Goal: Task Accomplishment & Management: Manage account settings

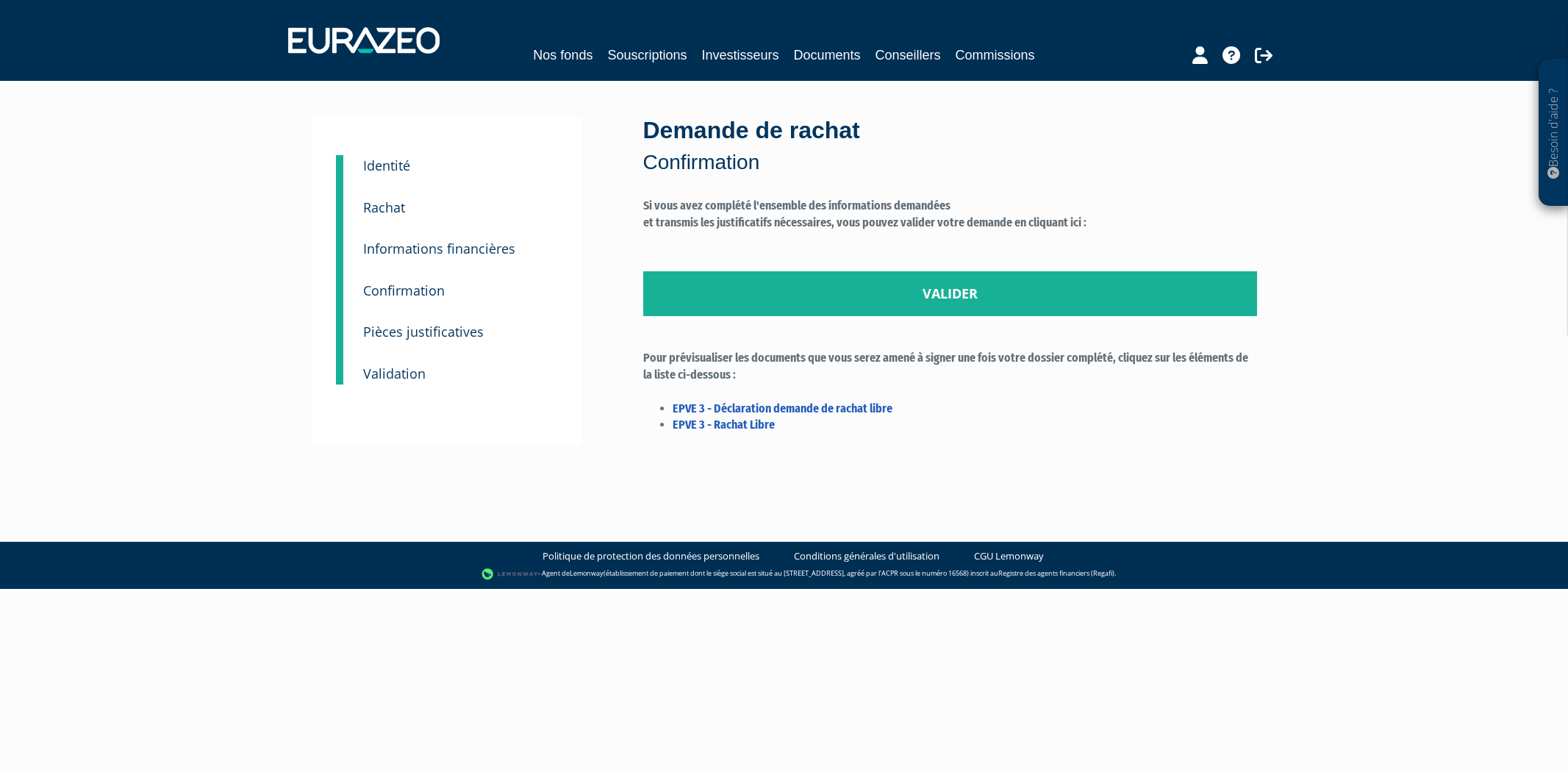
click at [878, 298] on link "Valider" at bounding box center [950, 294] width 614 height 46
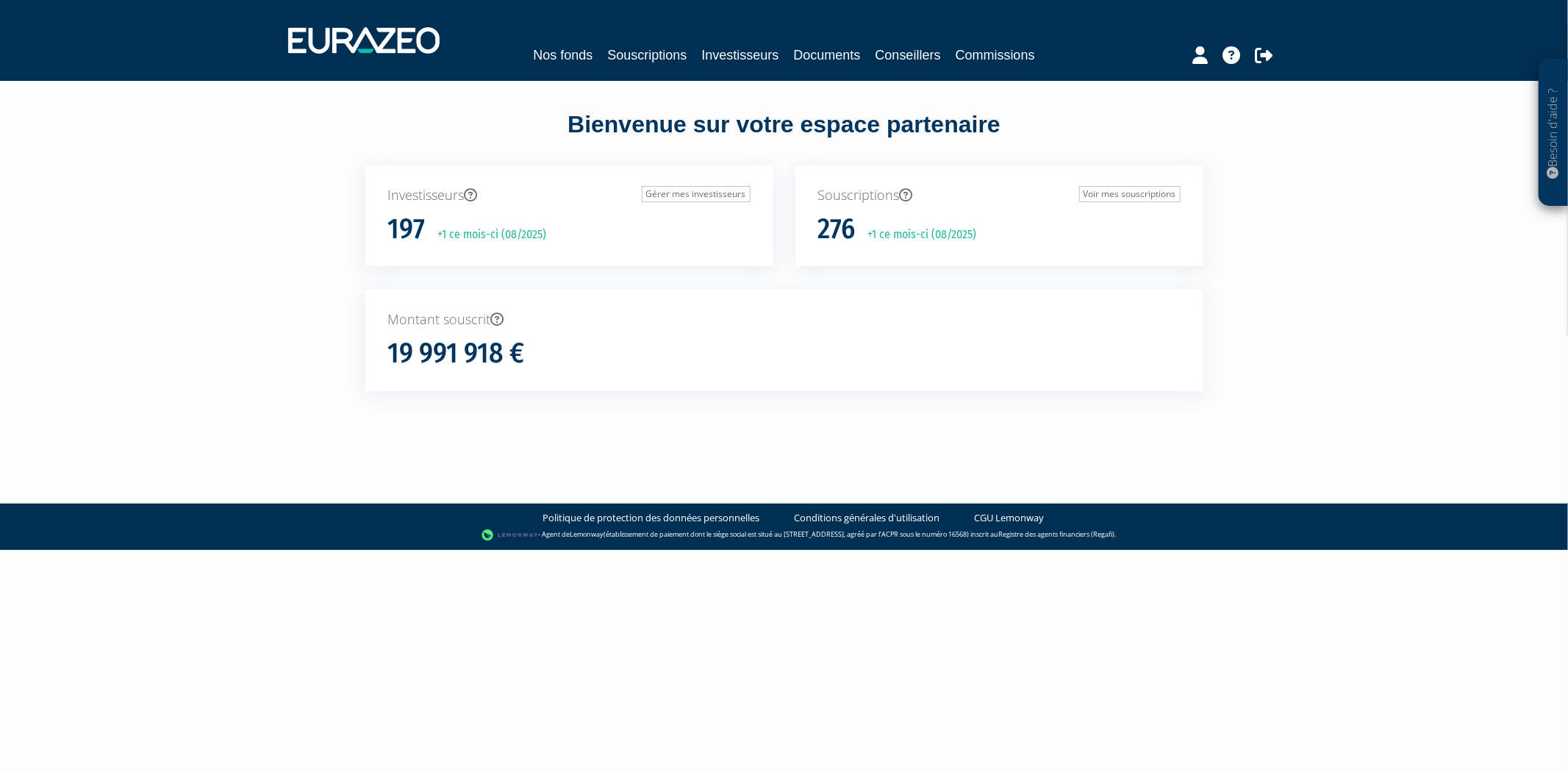
click at [641, 39] on div "Nos fonds Souscriptions Investisseurs Documents Conseillers Commissions" at bounding box center [783, 41] width 1014 height 55
click at [643, 45] on link "Souscriptions" at bounding box center [647, 55] width 80 height 21
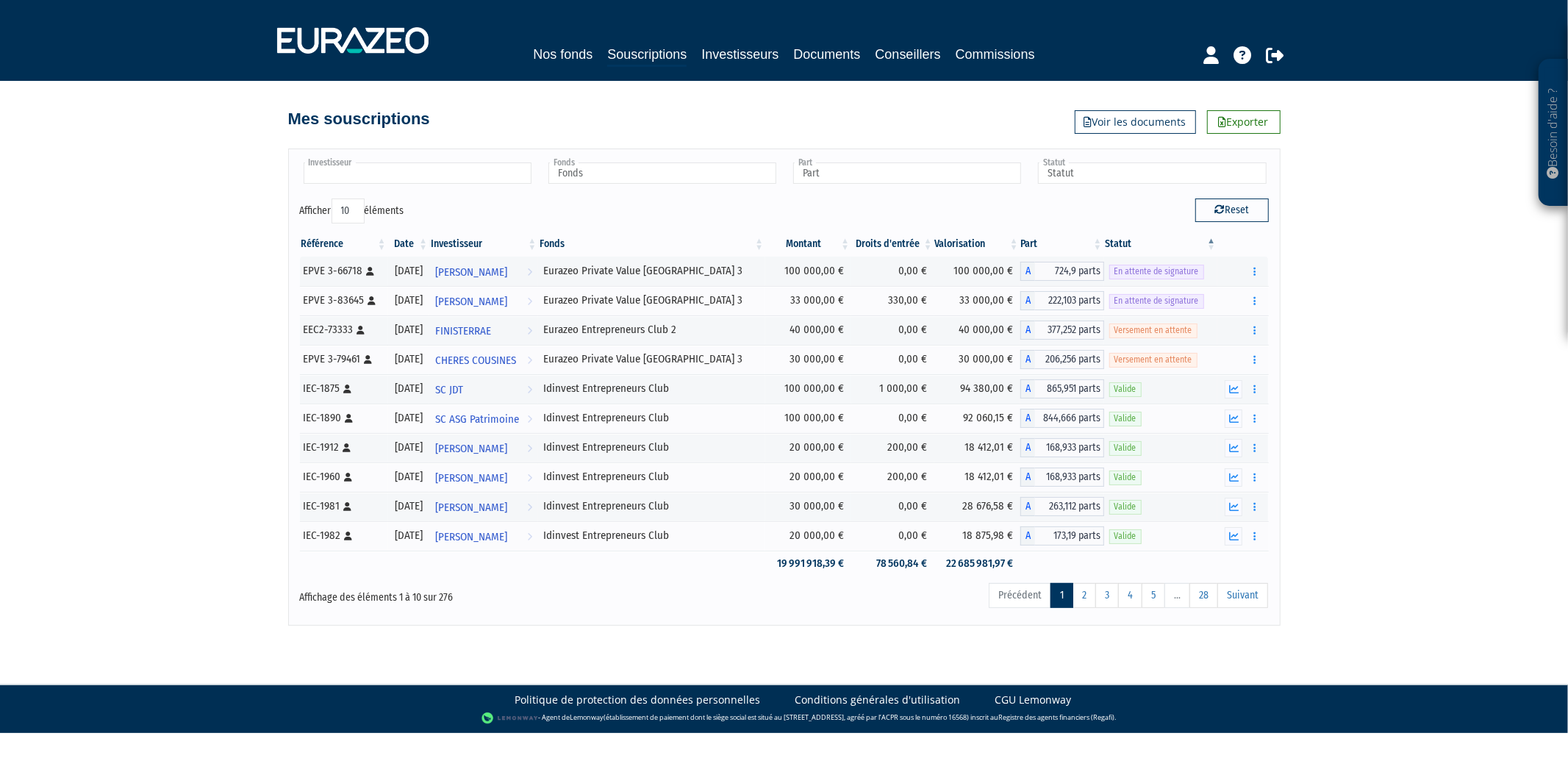
click at [486, 181] on input "text" at bounding box center [417, 173] width 228 height 22
type input "eve"
click at [423, 197] on li "EVE LYNE EMMANUELLI" at bounding box center [417, 197] width 232 height 18
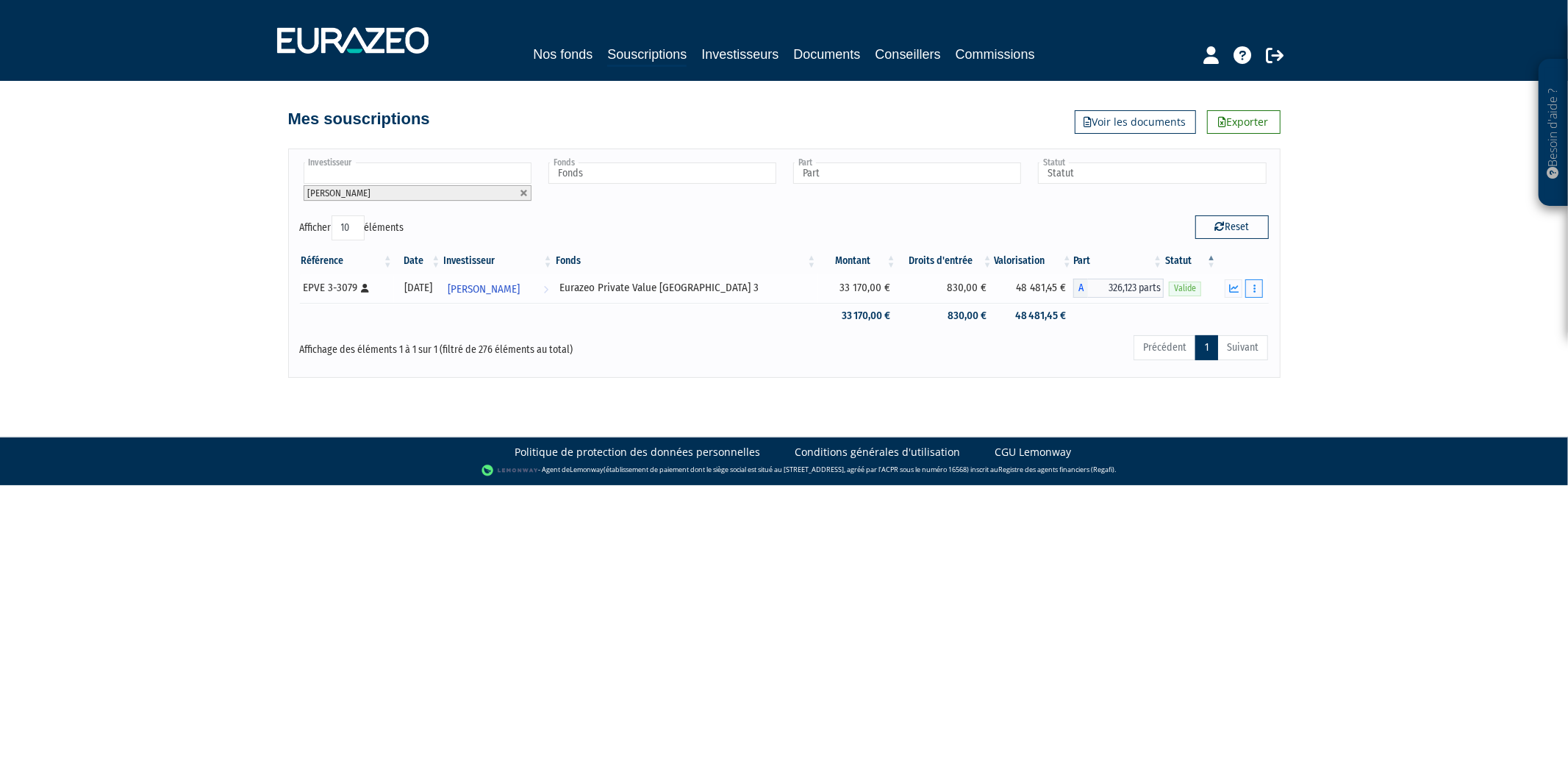
click at [1251, 289] on button "button" at bounding box center [1253, 289] width 17 height 18
click at [1220, 311] on link "Rachat libre" at bounding box center [1198, 314] width 121 height 24
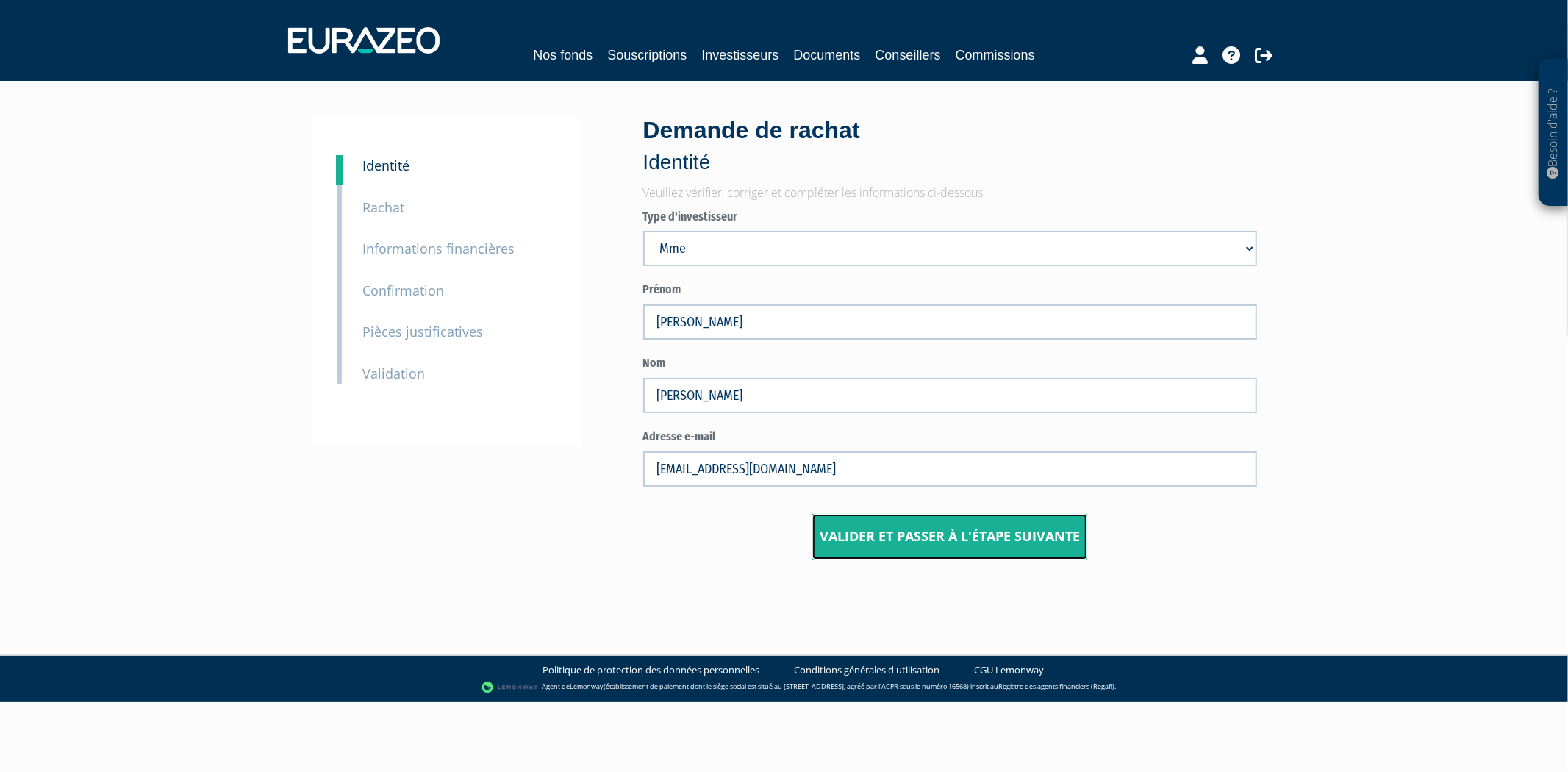
click at [892, 515] on input "Valider et passer à l'étape suivante" at bounding box center [950, 537] width 275 height 46
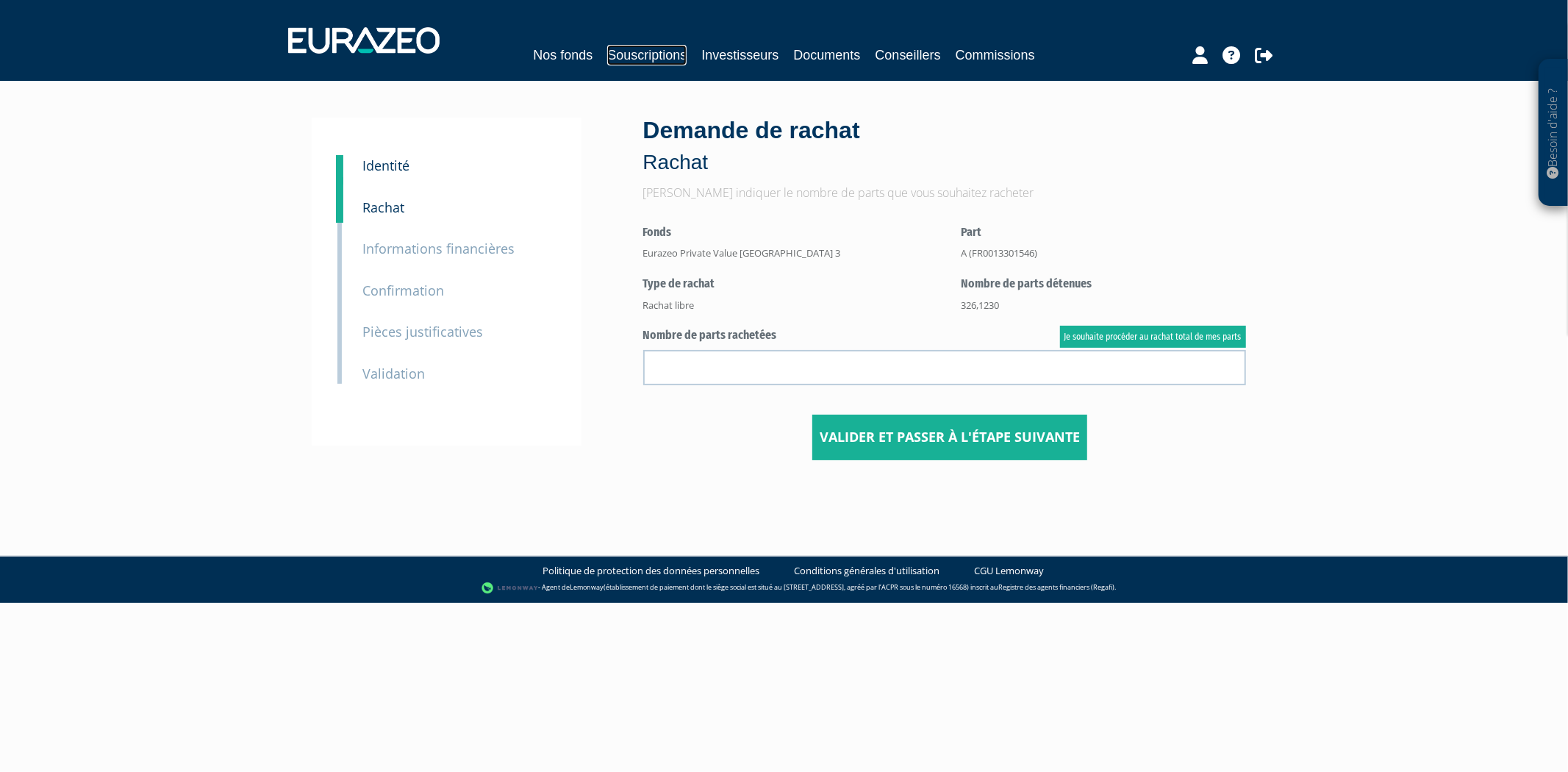
click at [681, 56] on link "Souscriptions" at bounding box center [647, 55] width 80 height 21
click at [641, 45] on link "Souscriptions" at bounding box center [647, 55] width 80 height 21
click at [645, 57] on link "Souscriptions" at bounding box center [647, 55] width 80 height 21
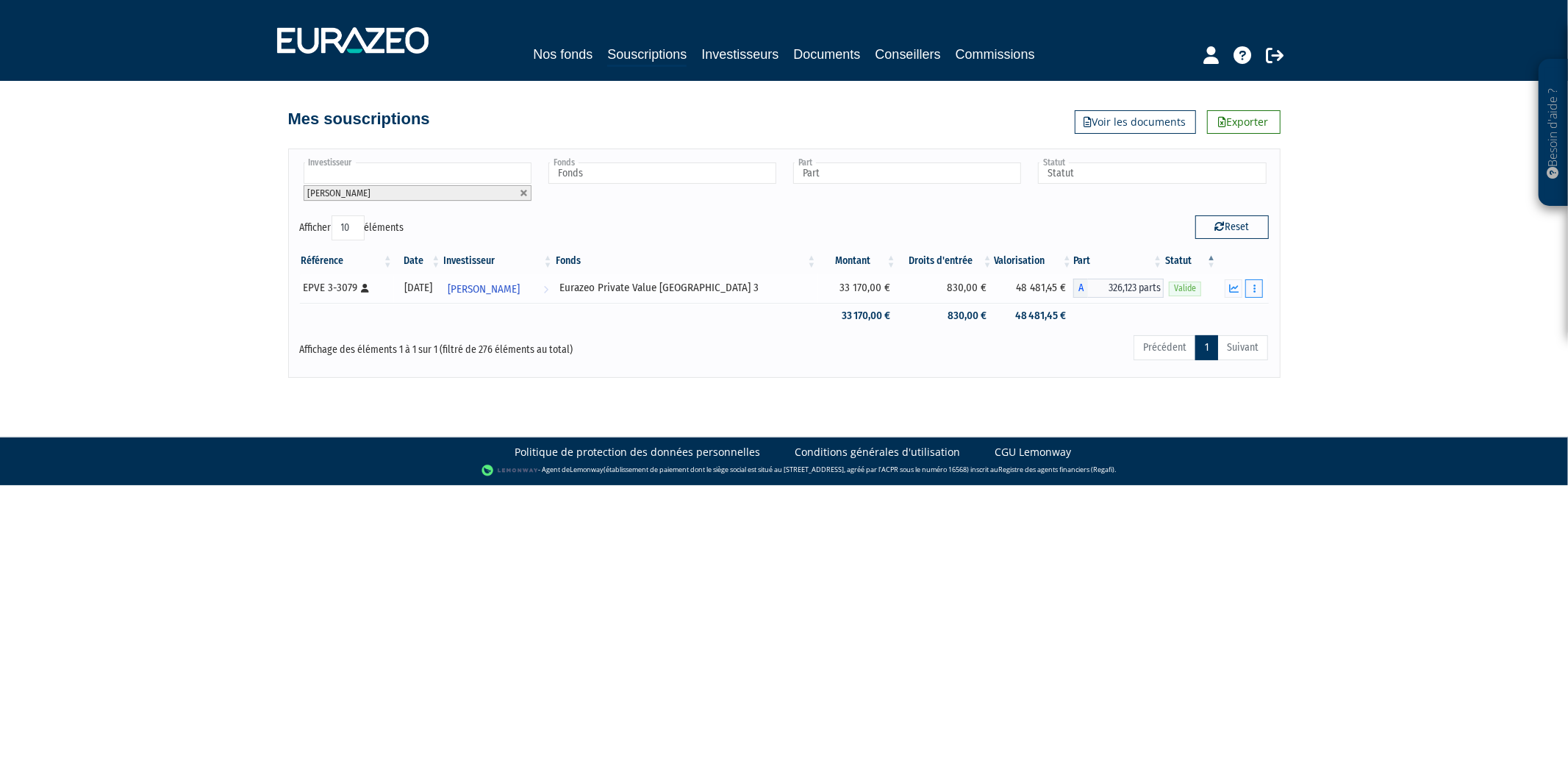
click at [1256, 292] on button "button" at bounding box center [1253, 289] width 17 height 18
click at [1208, 342] on link "Historique de rachat(s)" at bounding box center [1198, 342] width 121 height 24
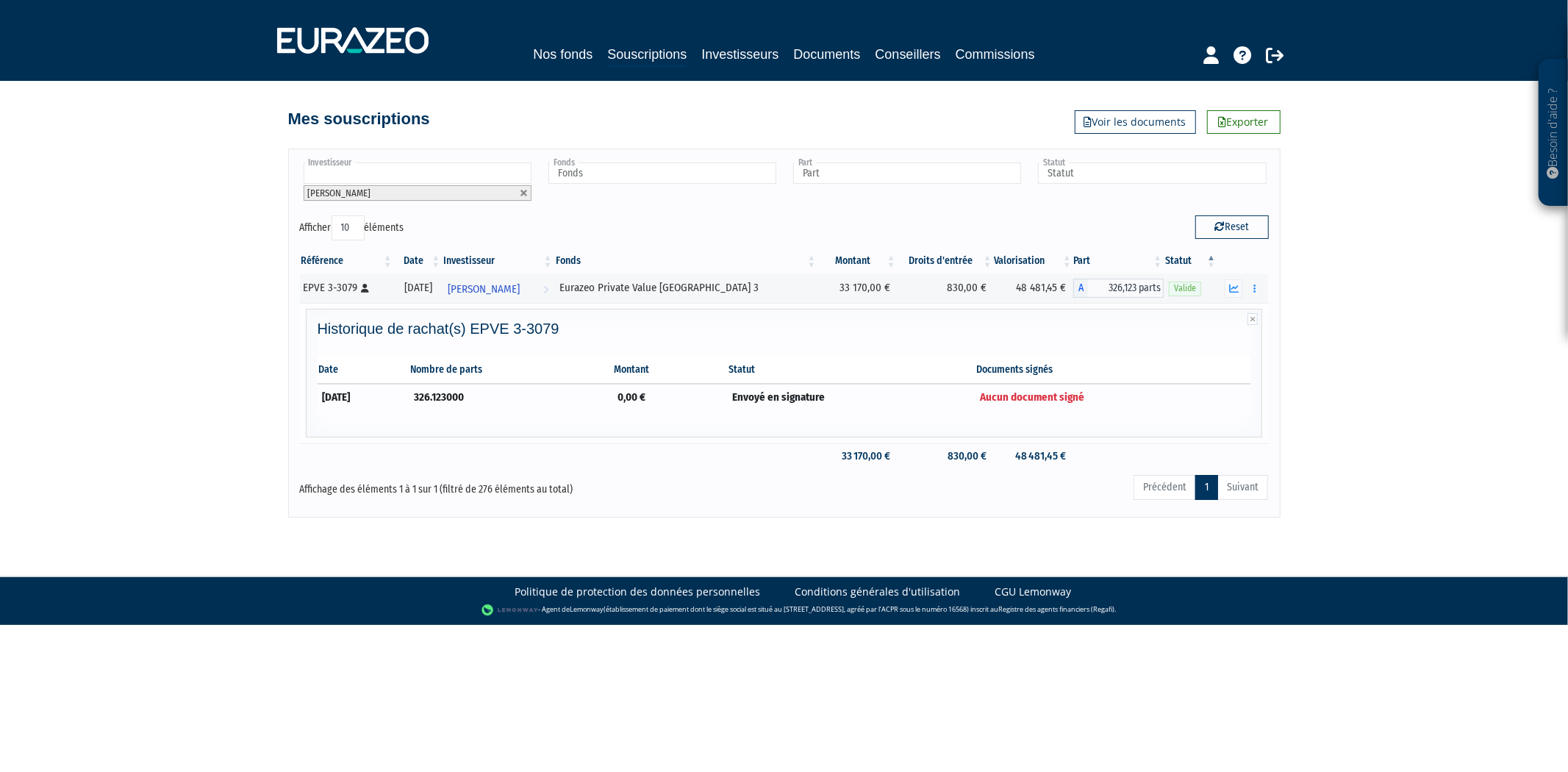
drag, startPoint x: 1127, startPoint y: 391, endPoint x: 791, endPoint y: 391, distance: 336.0
click at [791, 391] on tr "[DATE] 326.123000 0,00 € Envoyé en signature Aucun document signé" at bounding box center [784, 397] width 933 height 27
click at [792, 394] on td "Envoyé en signature" at bounding box center [850, 397] width 248 height 27
click at [421, 393] on tr "[DATE] 326.123000 0,00 € Envoyé en signature Aucun document signé" at bounding box center [784, 397] width 933 height 27
